Goal: Check status

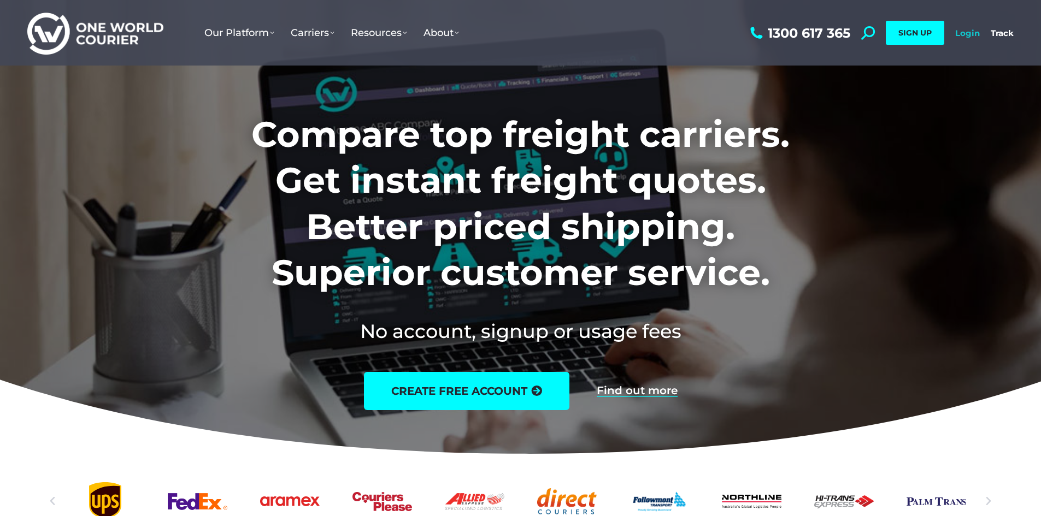
click at [955, 32] on link "Login" at bounding box center [967, 33] width 25 height 10
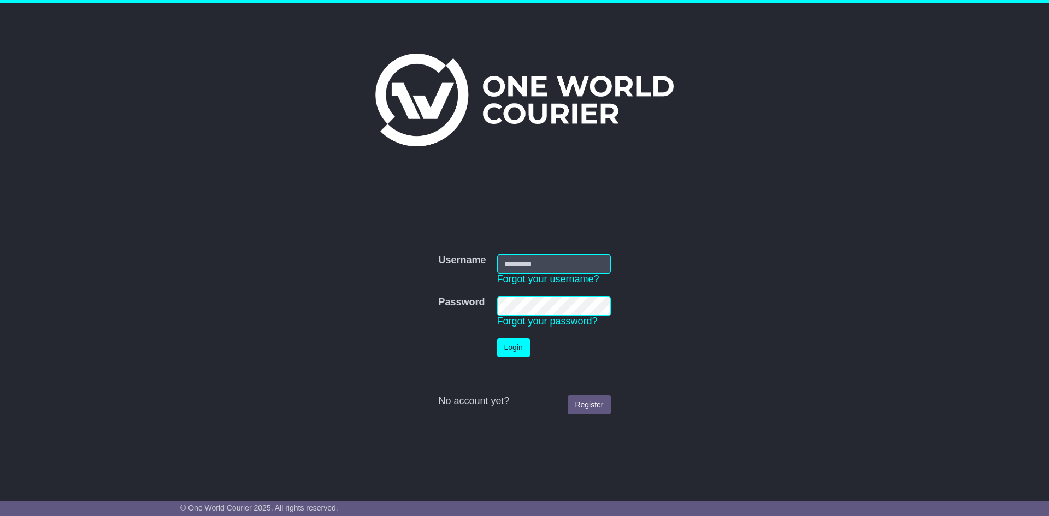
type input "**********"
drag, startPoint x: 512, startPoint y: 349, endPoint x: 522, endPoint y: 317, distance: 32.5
click at [516, 339] on button "Login" at bounding box center [513, 347] width 33 height 19
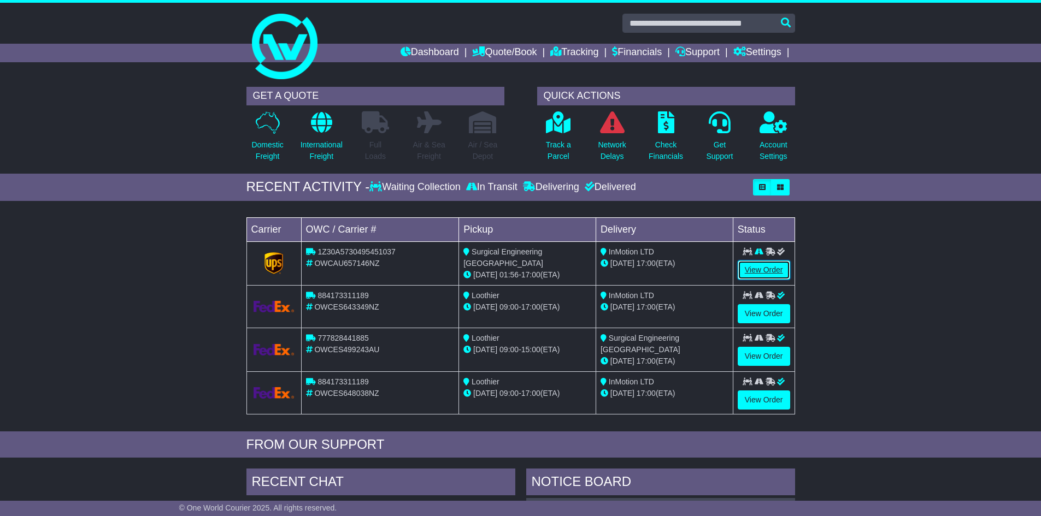
click at [752, 270] on link "View Order" at bounding box center [763, 270] width 52 height 19
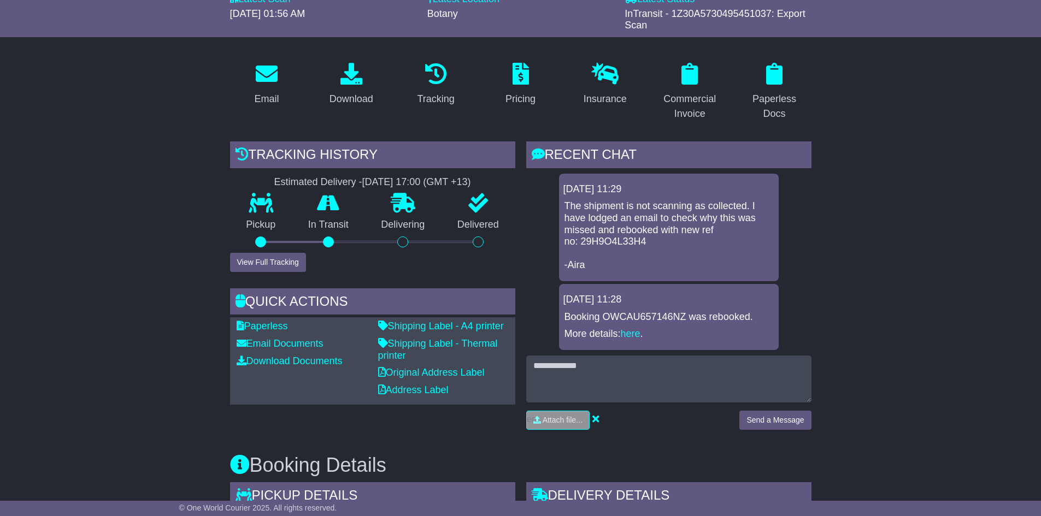
scroll to position [164, 0]
